Goal: Task Accomplishment & Management: Use online tool/utility

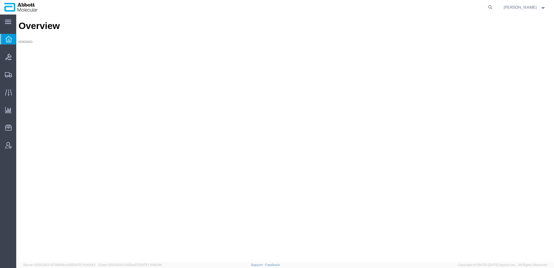
click at [534, 8] on span "[PERSON_NAME]" at bounding box center [519, 7] width 33 height 6
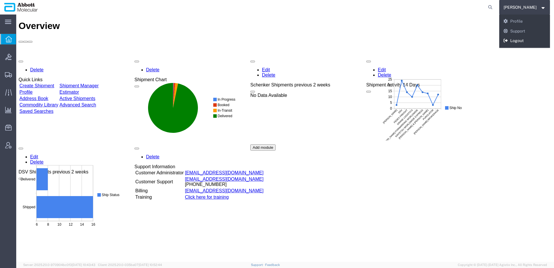
click at [529, 39] on link "Logout" at bounding box center [524, 41] width 51 height 10
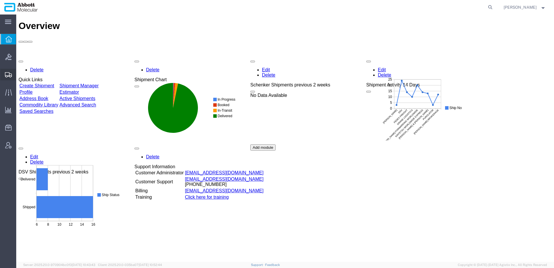
click at [0, 0] on span "Create from Template" at bounding box center [0, 0] width 0 height 0
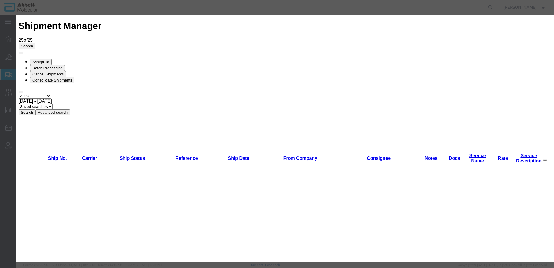
scroll to position [232, 0]
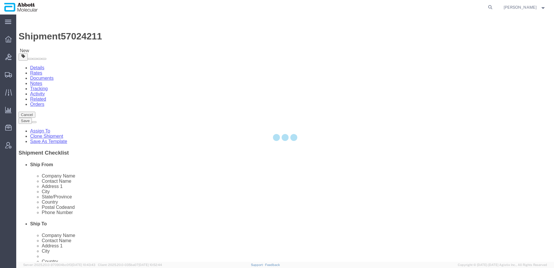
select select "48454"
select select
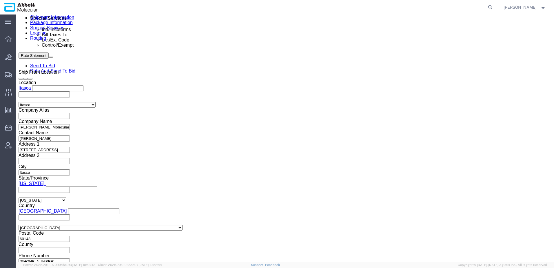
scroll to position [246, 0]
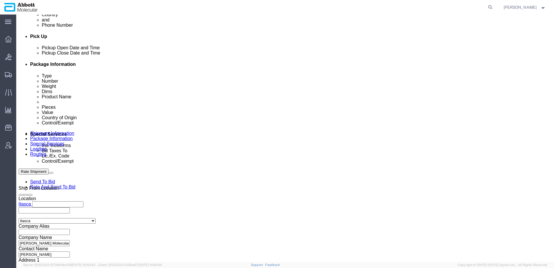
click link "Package Information"
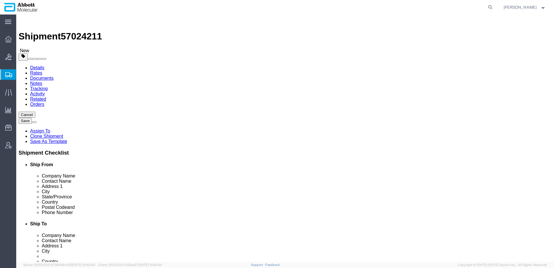
click select "Select Box (B) Box (C) Box (D) Cardboard Box(es) Crate (Instrument) Crate(s) En…"
select select "BOXB"
click select "Select Box (B) Box (C) Box (D) Cardboard Box(es) Crate (Instrument) Crate(s) En…"
type input "15.00"
type input "13.00"
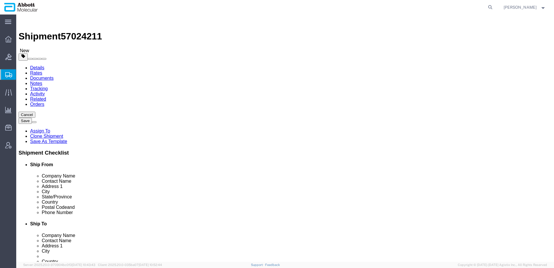
type input "13.00"
drag, startPoint x: 108, startPoint y: 131, endPoint x: 109, endPoint y: 134, distance: 3.2
click select "Select kgs lbs"
drag, startPoint x: 94, startPoint y: 135, endPoint x: 67, endPoint y: 133, distance: 27.3
click div "Weight 0.00 Select kgs lbs Ship. t°"
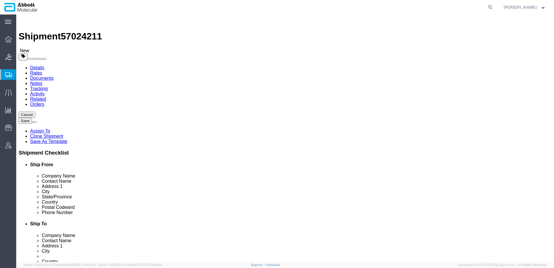
type input "20"
click input "checkbox"
checkbox input "true"
type input "FROZEN"
click link "Add Content"
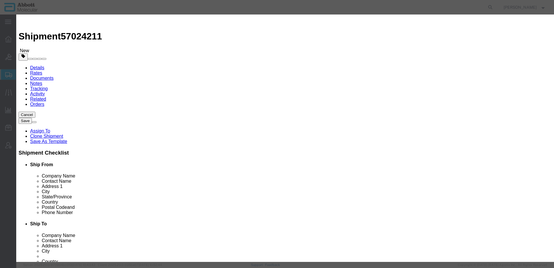
click input "text"
type input "02g3110"
click strong "02G3110"
type input "1"
select select
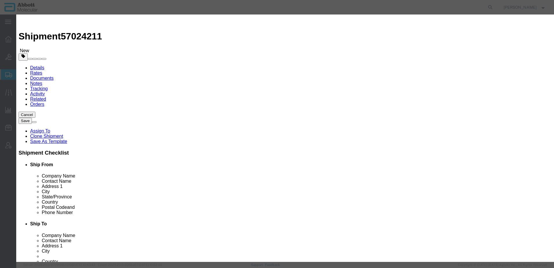
select select "US"
type input "FROZEN"
type input "3822190080"
select select "BIS"
checkbox input "false"
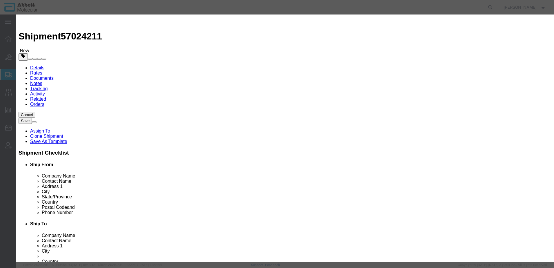
checkbox input "false"
type input "02G3110"
type textarea "Abbott RealTime HIV-1 Amplification Reagent Kit"
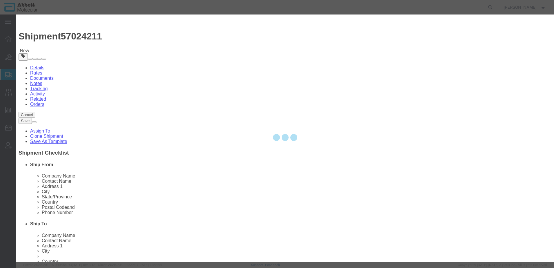
select select "NLR"
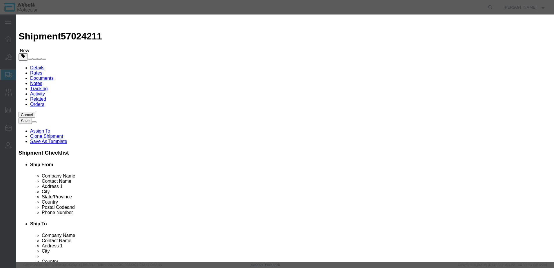
type input "02G3110"
click input "text"
type input "1"
click textarea
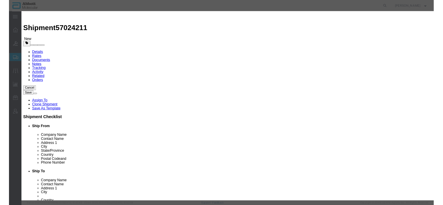
scroll to position [96, 0]
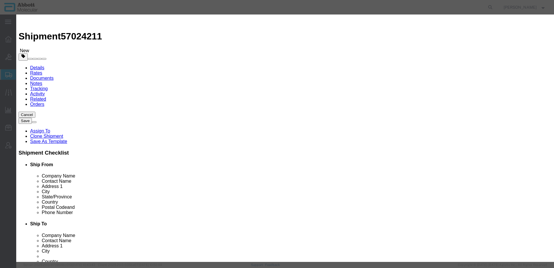
click button "Save & Close"
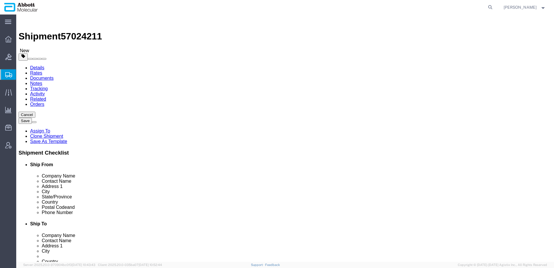
click button "Rate Shipment"
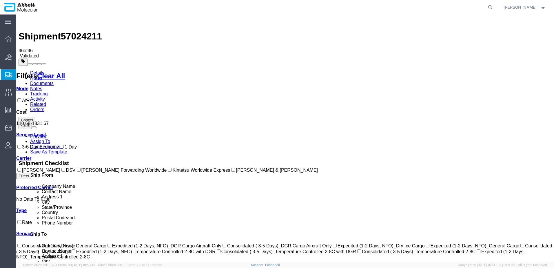
click at [76, 172] on label "JAS Forwarding Worldwide" at bounding box center [121, 169] width 91 height 5
click at [77, 171] on input "JAS Forwarding Worldwide" at bounding box center [79, 170] width 4 height 4
checkbox input "true"
drag, startPoint x: 308, startPoint y: 71, endPoint x: 278, endPoint y: 72, distance: 29.3
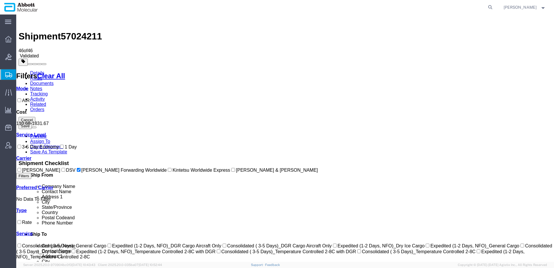
drag, startPoint x: 352, startPoint y: 72, endPoint x: 366, endPoint y: 71, distance: 13.9
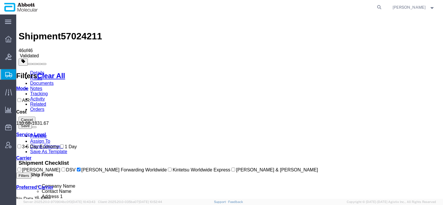
click at [273, 59] on div at bounding box center [230, 62] width 422 height 7
click at [264, 14] on agx-global-search at bounding box center [290, 7] width 185 height 14
